Goal: Complete application form

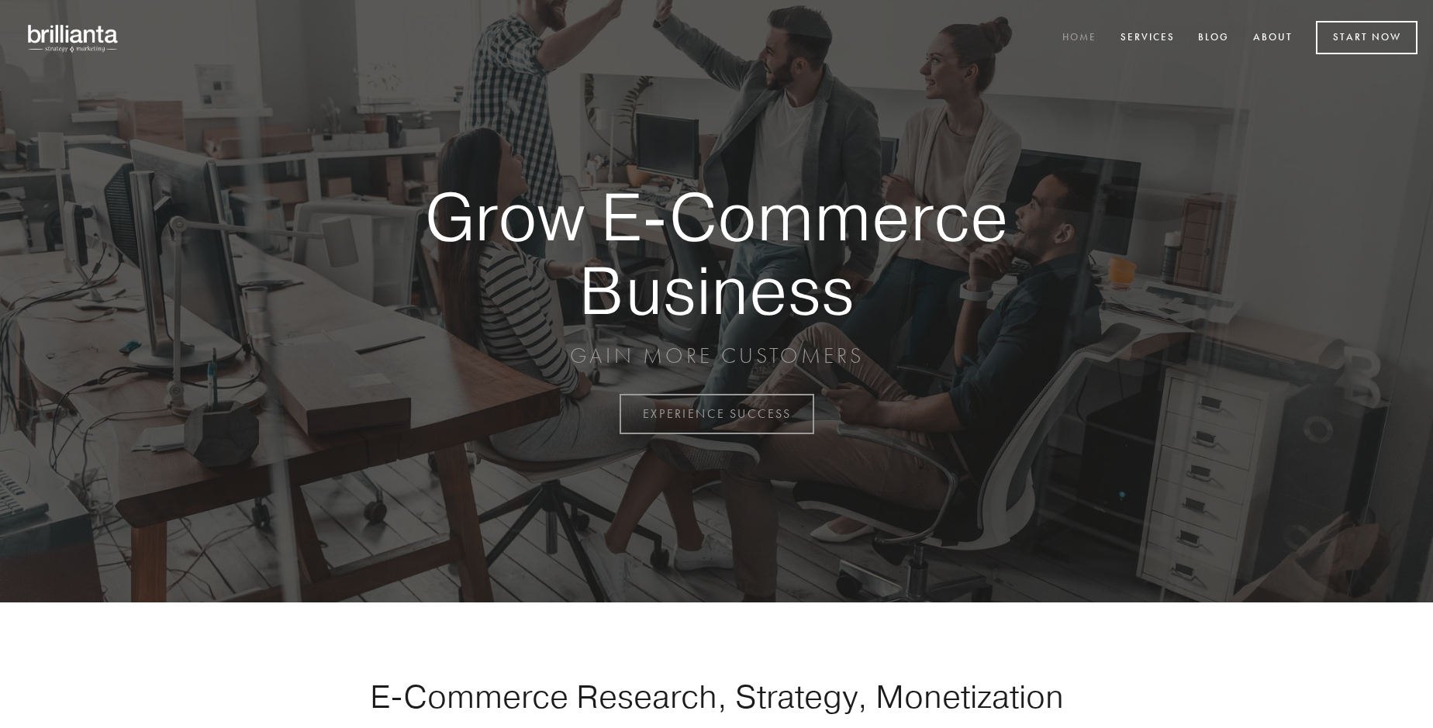
scroll to position [4064, 0]
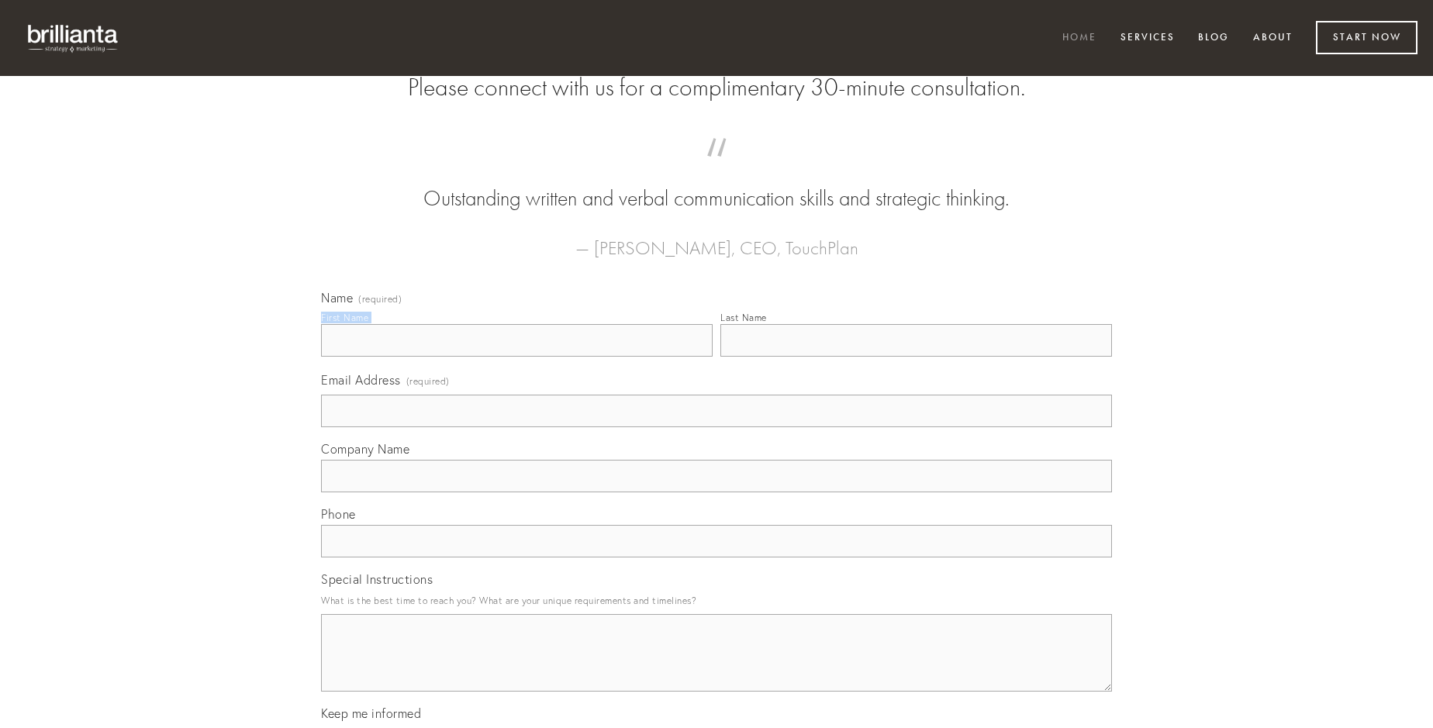
type input "[PERSON_NAME]"
click at [916, 357] on input "Last Name" at bounding box center [916, 340] width 392 height 33
type input "[PERSON_NAME]"
click at [716, 427] on input "Email Address (required)" at bounding box center [716, 411] width 791 height 33
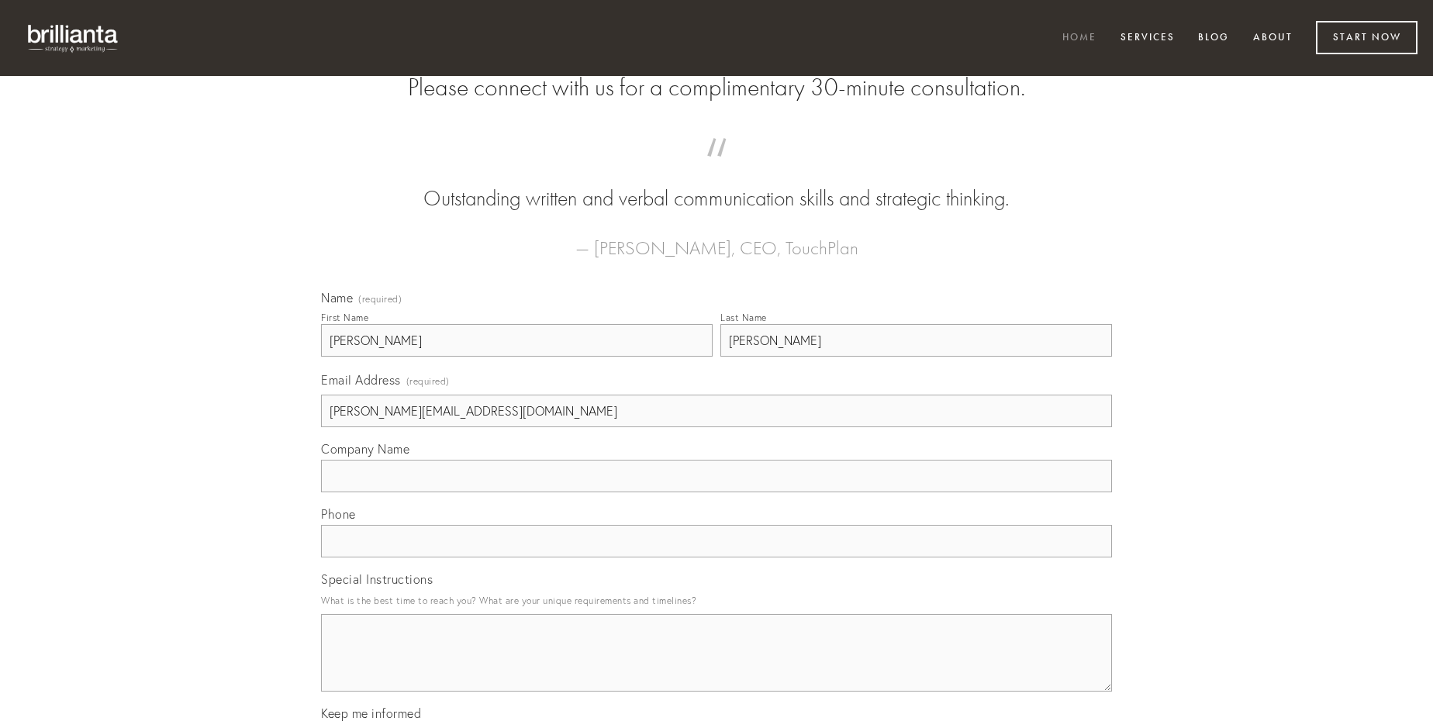
type input "[PERSON_NAME][EMAIL_ADDRESS][DOMAIN_NAME]"
click at [716, 492] on input "Company Name" at bounding box center [716, 476] width 791 height 33
type input "commodi"
click at [716, 557] on input "text" at bounding box center [716, 541] width 791 height 33
click at [716, 667] on textarea "Special Instructions" at bounding box center [716, 653] width 791 height 78
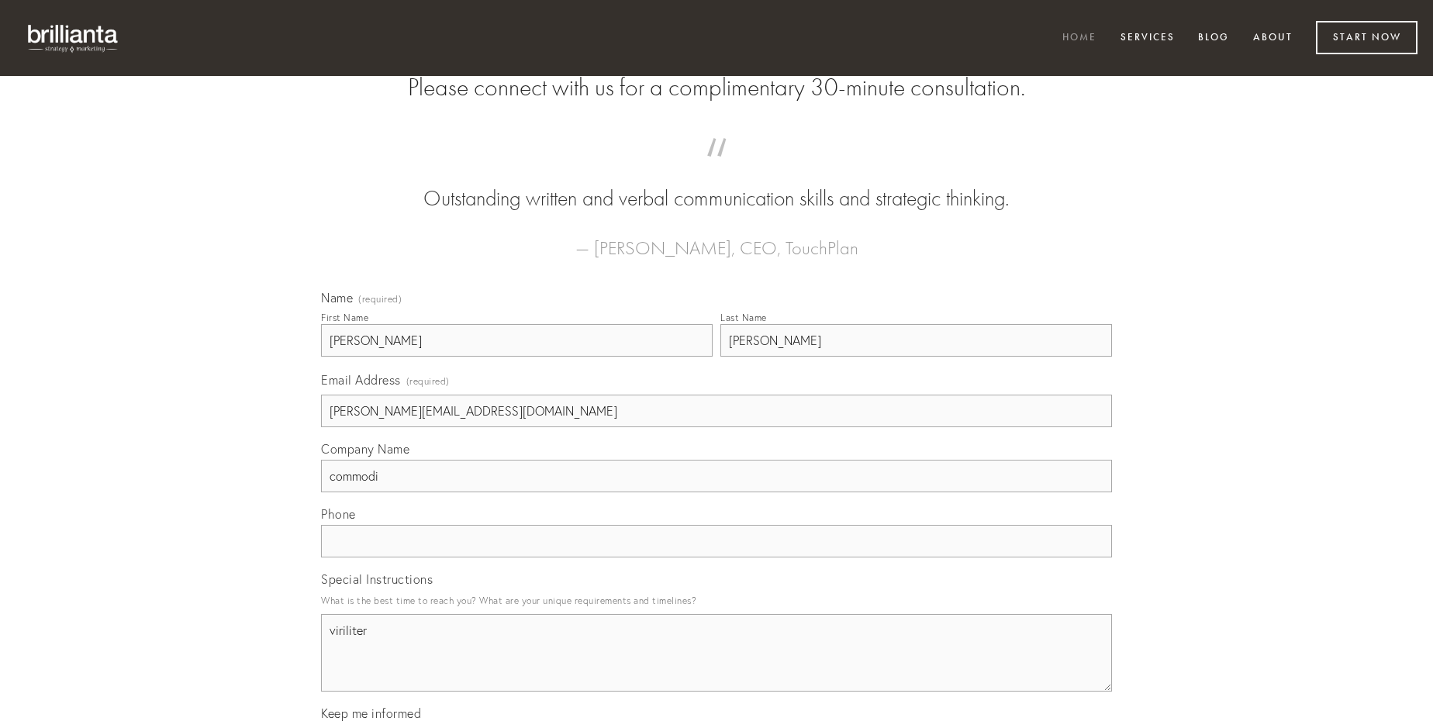
type textarea "viriliter"
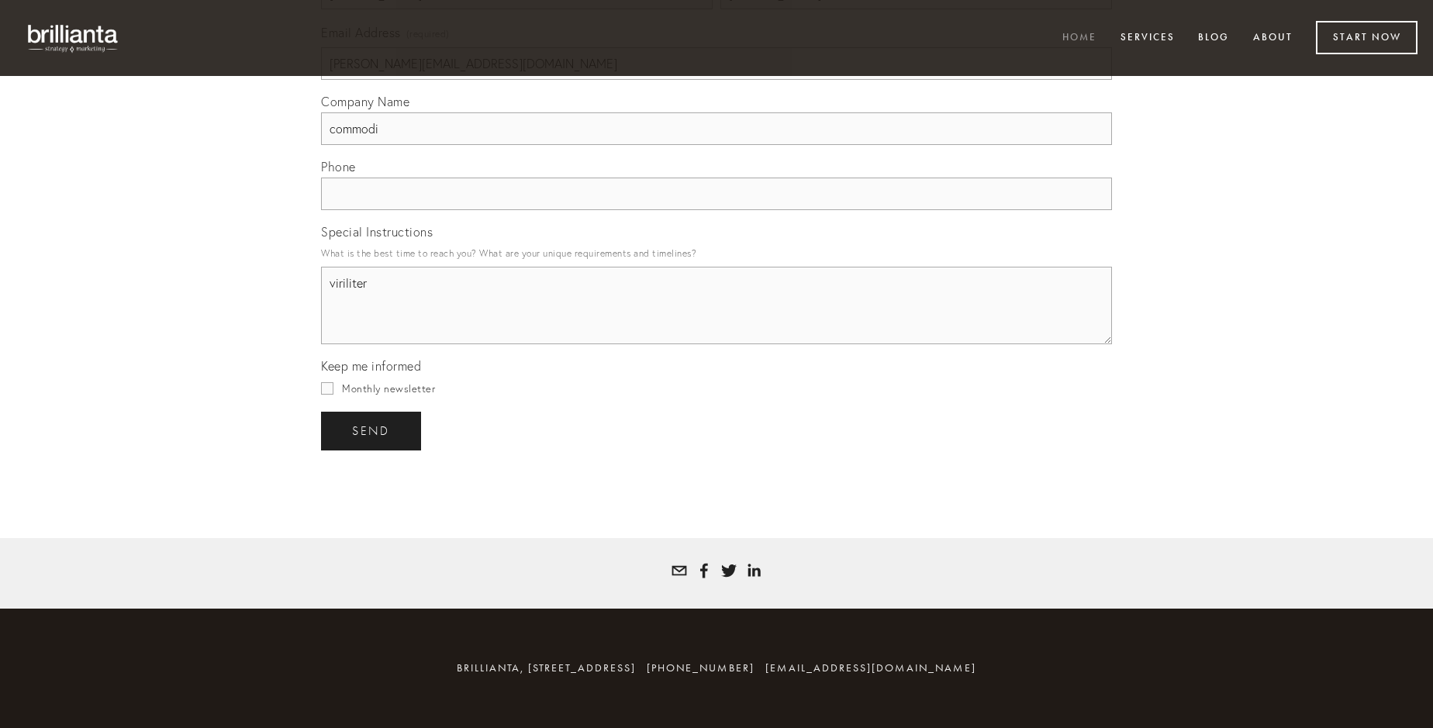
click at [372, 430] on span "send" at bounding box center [371, 431] width 38 height 14
